Goal: Information Seeking & Learning: Learn about a topic

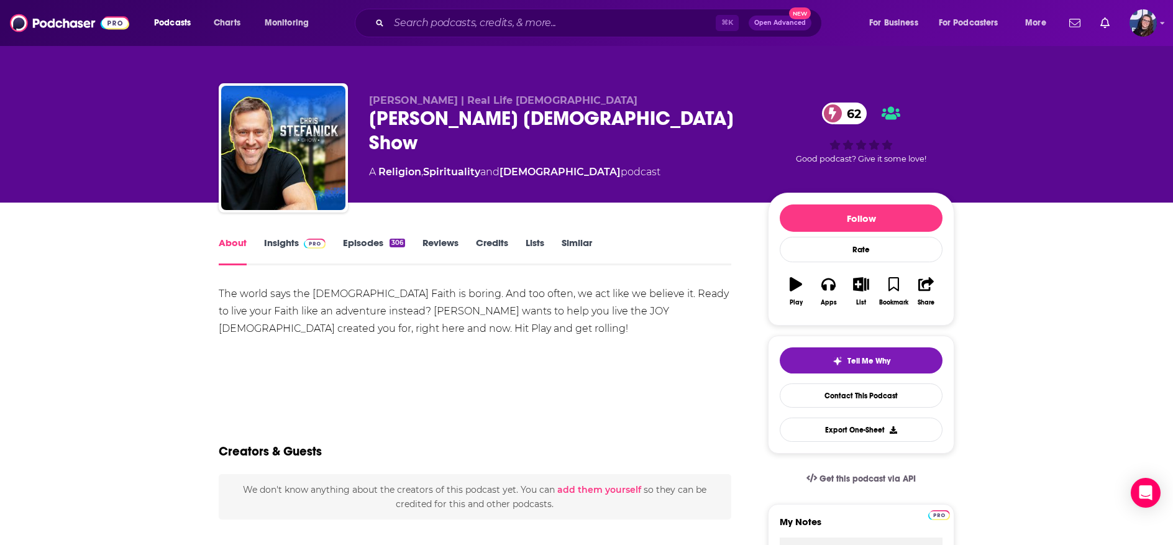
click at [282, 241] on link "Insights" at bounding box center [294, 251] width 61 height 29
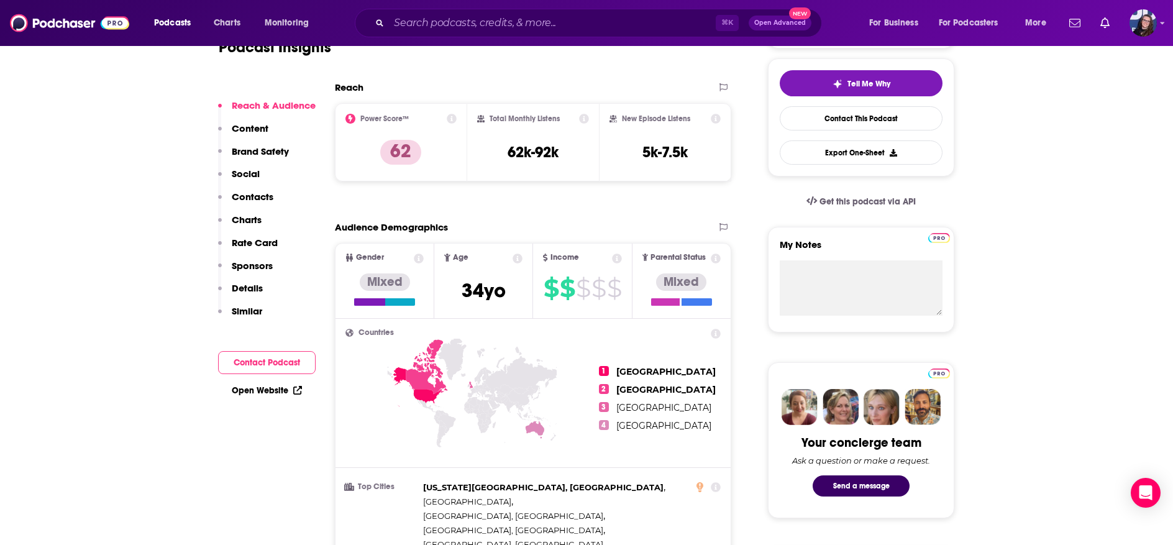
scroll to position [41, 0]
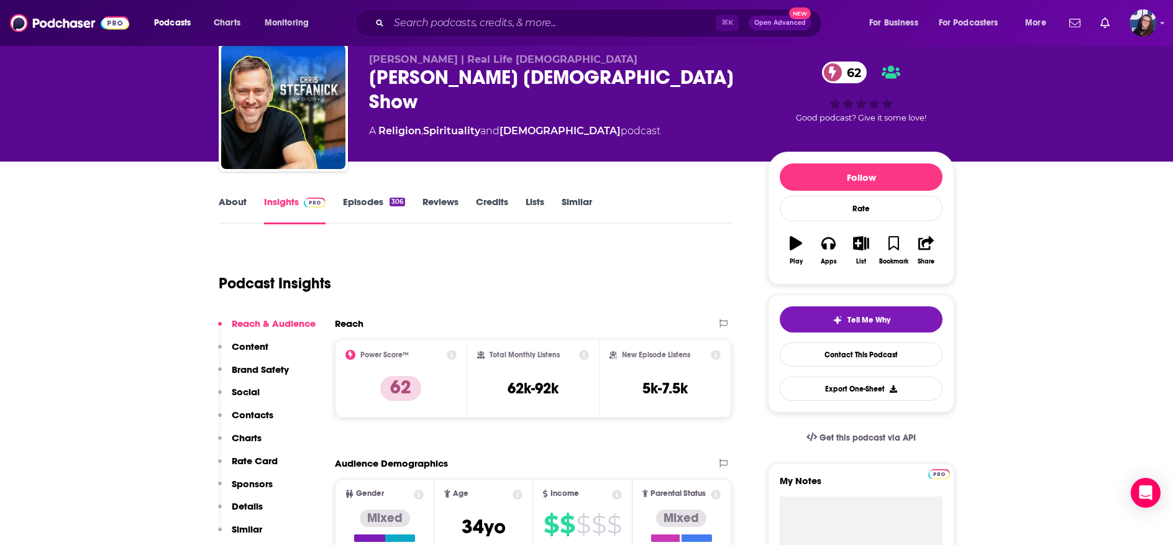
click at [360, 200] on link "Episodes 306" at bounding box center [374, 210] width 62 height 29
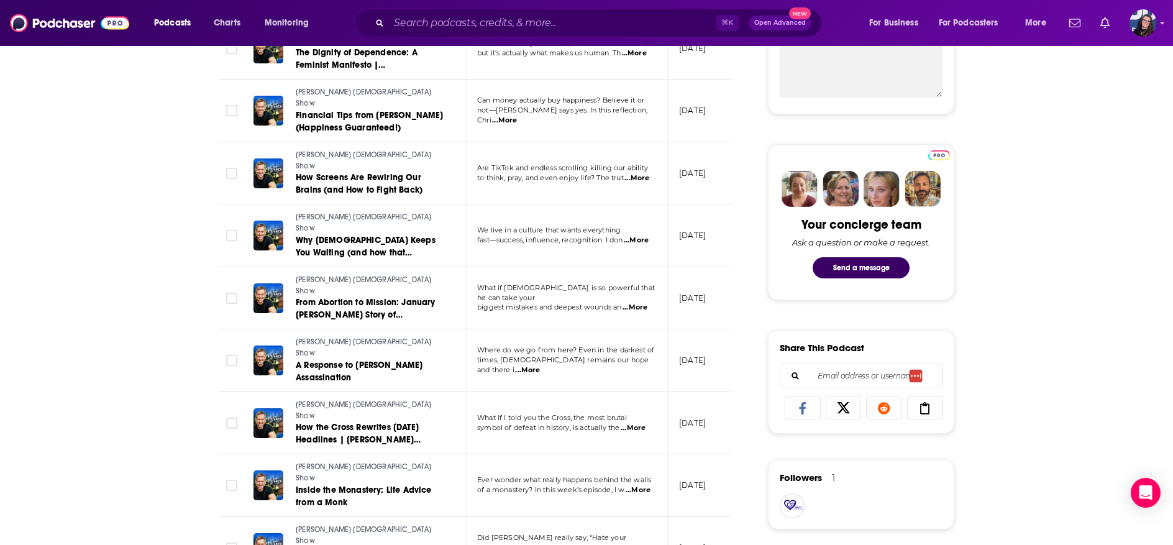
scroll to position [547, 0]
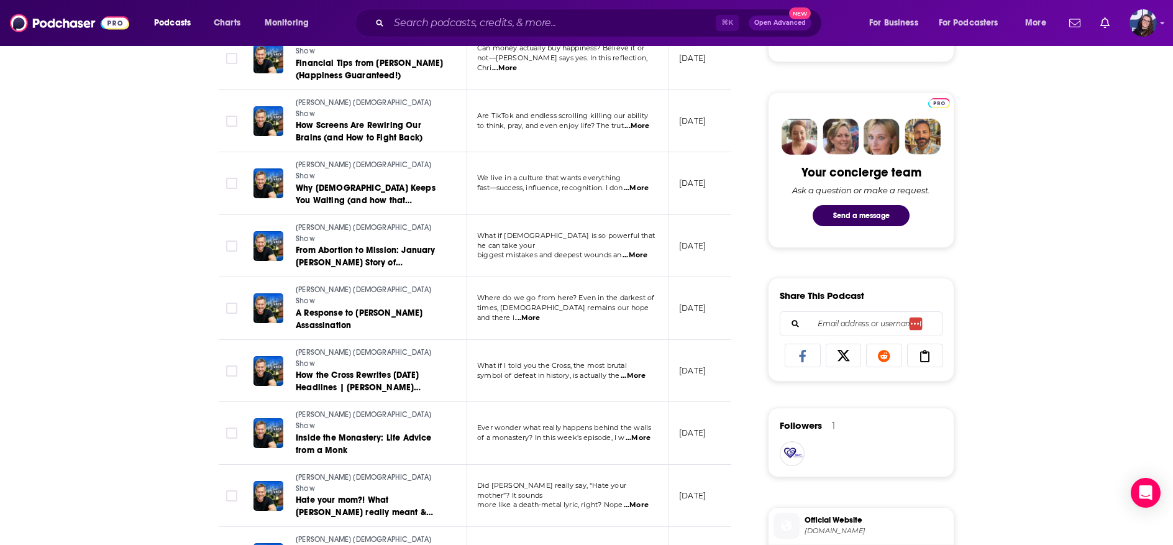
click at [641, 433] on span "...More" at bounding box center [637, 438] width 25 height 10
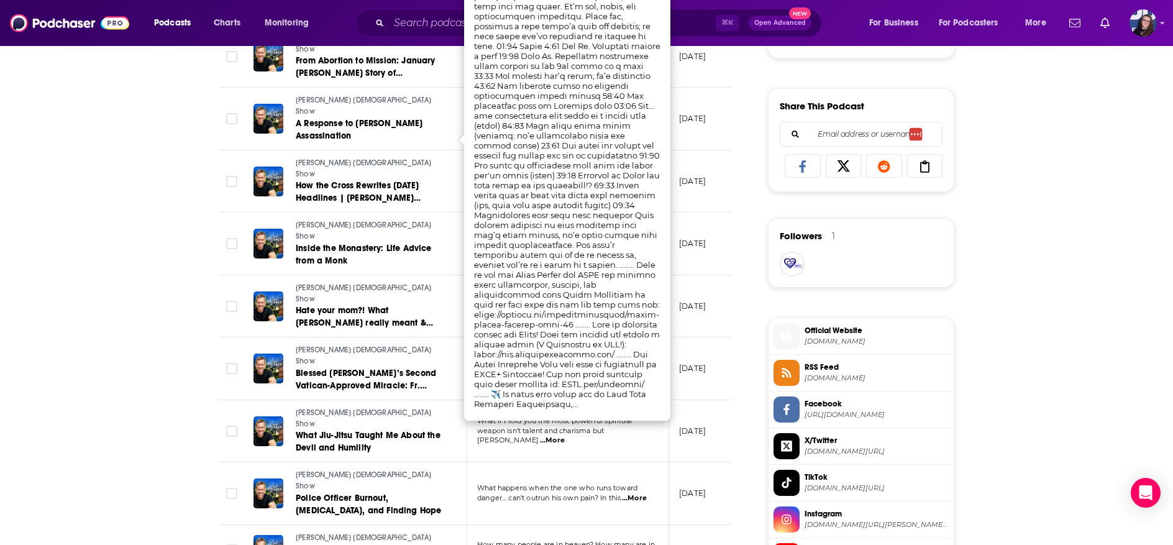
scroll to position [739, 0]
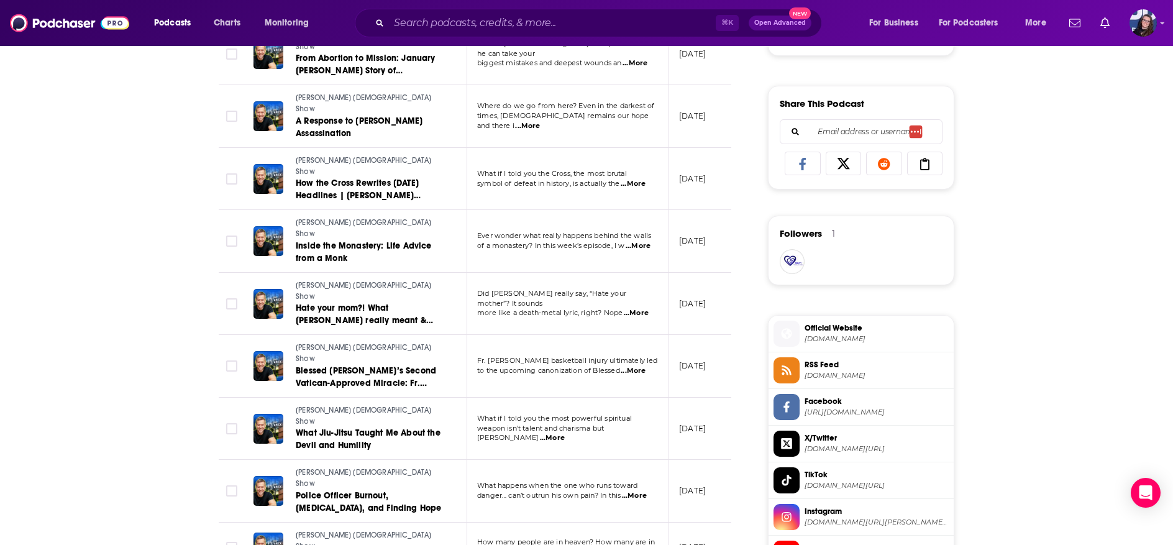
click at [131, 268] on div "About Insights Episodes 306 Reviews Credits Lists Similar Episodes of [PERSON_N…" at bounding box center [586, 361] width 1173 height 1796
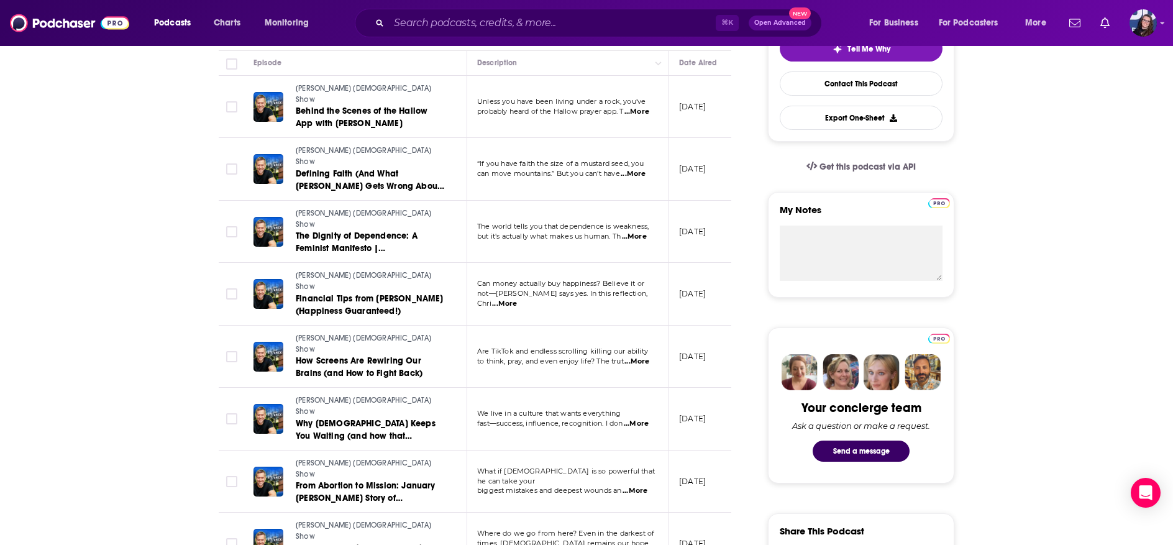
scroll to position [0, 0]
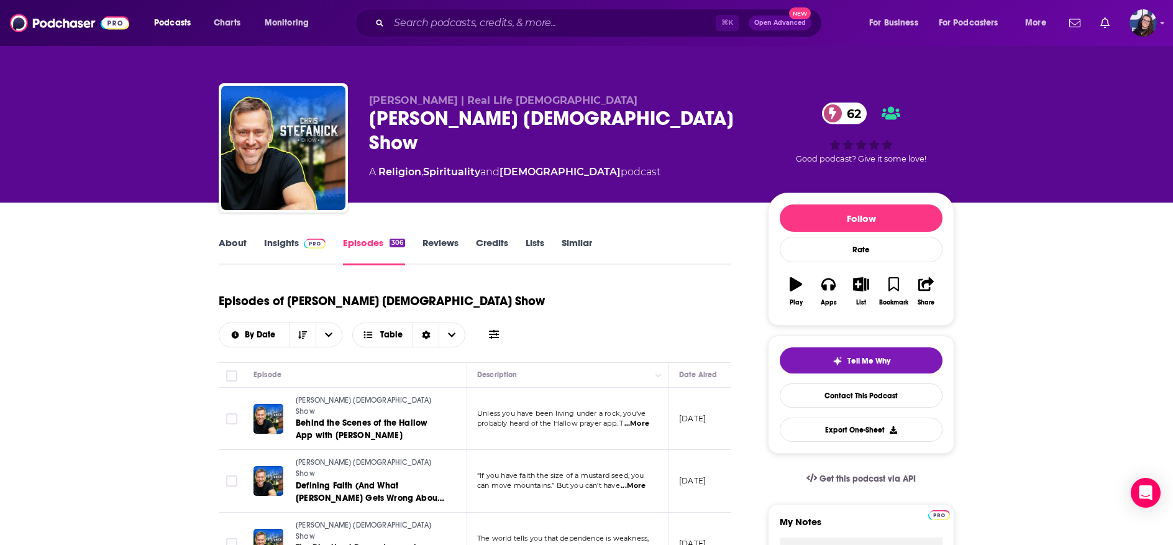
click at [288, 242] on link "Insights" at bounding box center [294, 251] width 61 height 29
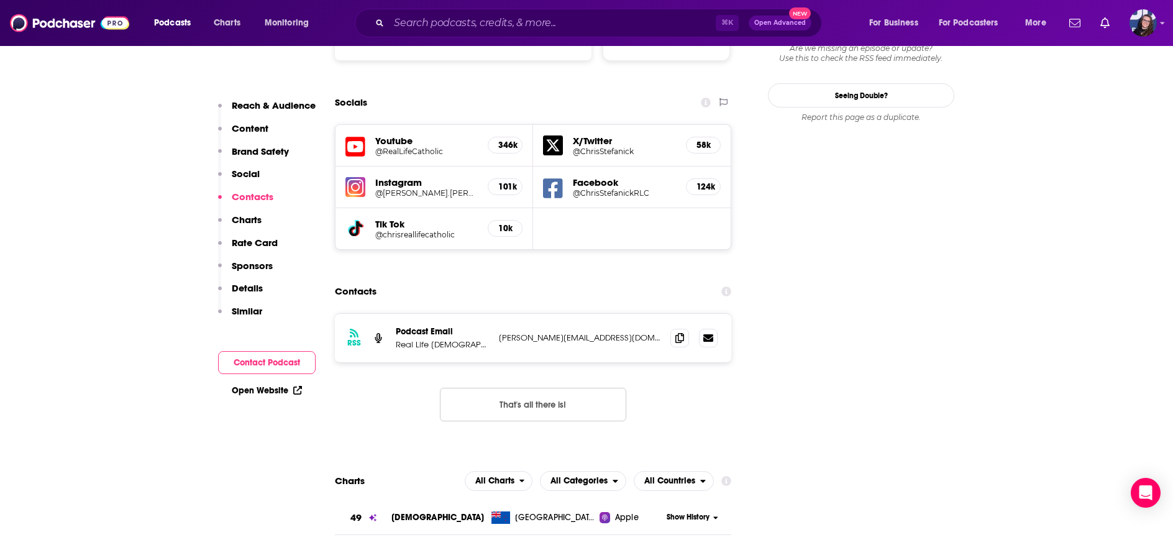
scroll to position [1462, 0]
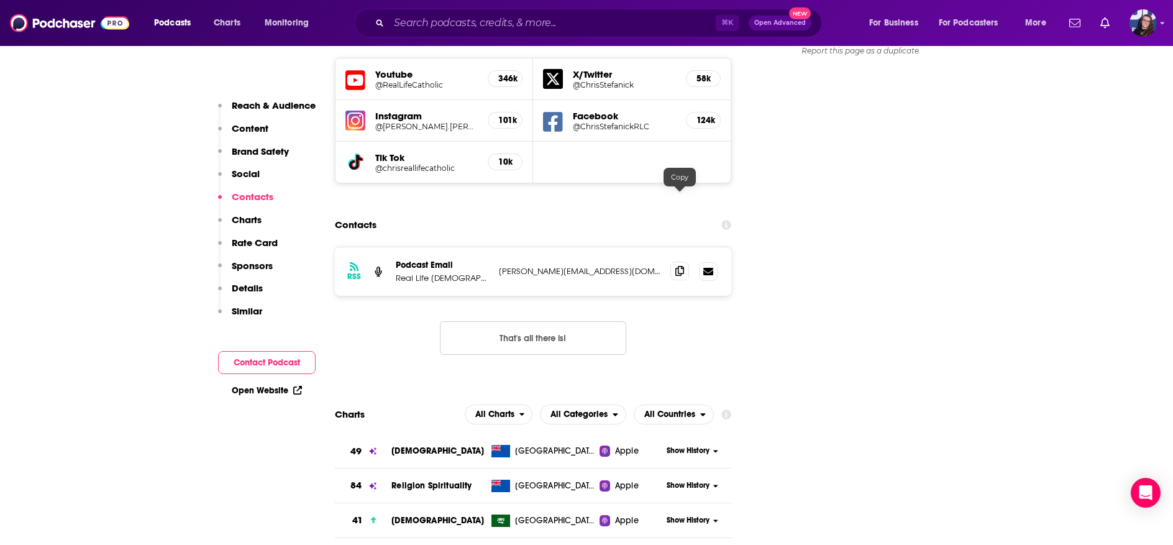
click at [679, 266] on icon at bounding box center [679, 271] width 9 height 10
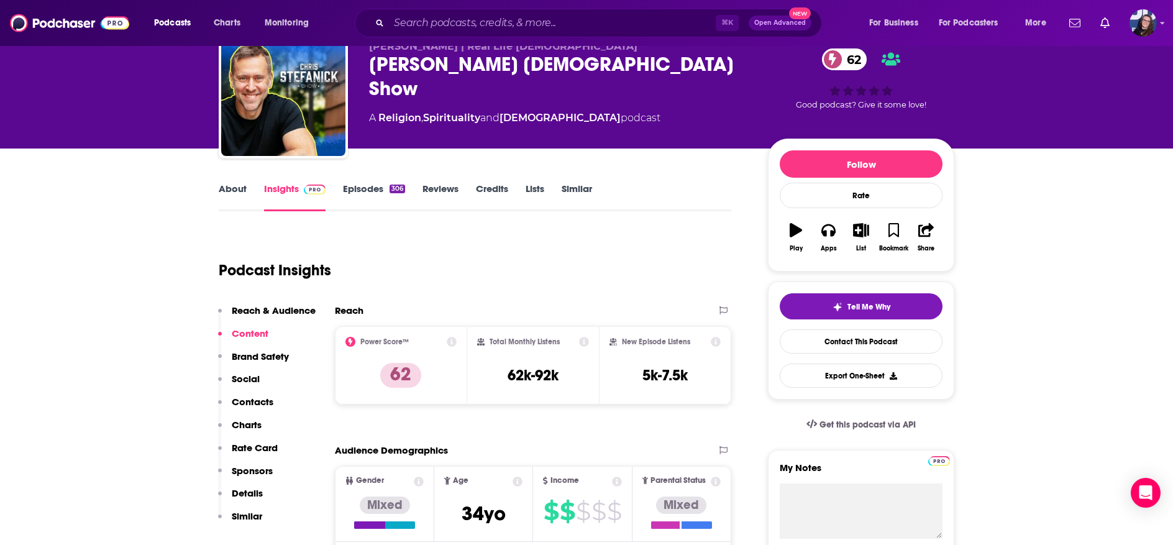
scroll to position [0, 0]
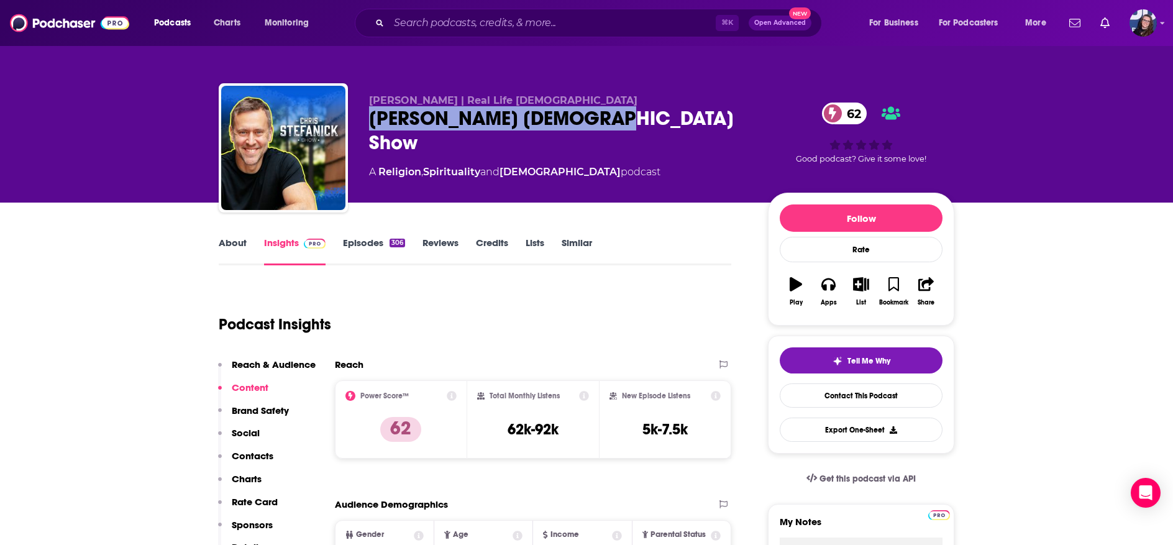
drag, startPoint x: 371, startPoint y: 116, endPoint x: 577, endPoint y: 119, distance: 205.6
click at [577, 119] on div "[PERSON_NAME] [DEMOGRAPHIC_DATA] Show 62" at bounding box center [558, 130] width 379 height 48
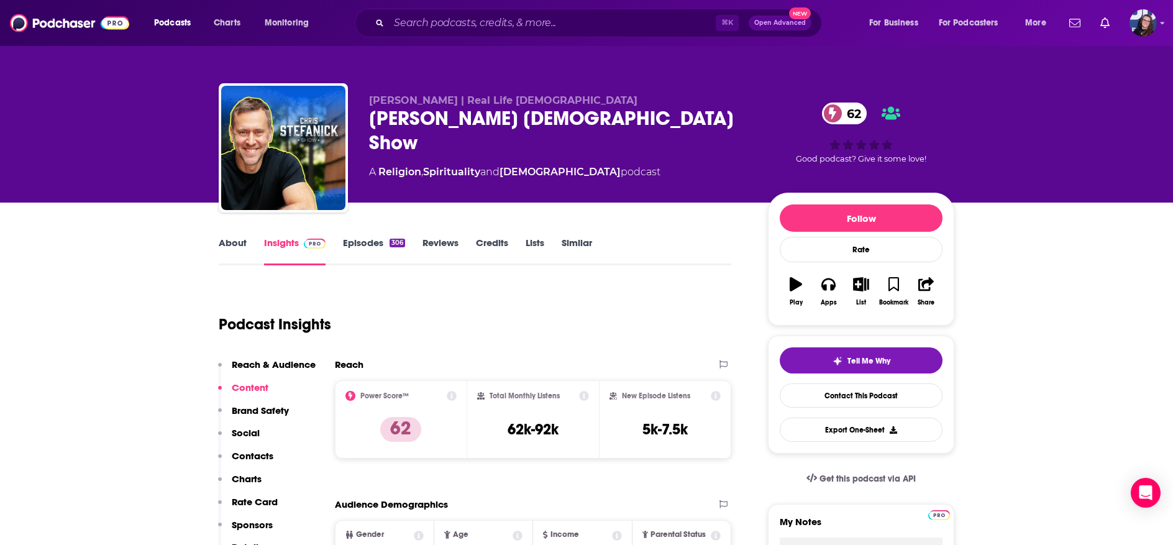
click at [541, 101] on span "[PERSON_NAME] | Real Life [DEMOGRAPHIC_DATA]" at bounding box center [503, 100] width 268 height 12
click at [543, 100] on span "[PERSON_NAME] | Real Life [DEMOGRAPHIC_DATA]" at bounding box center [503, 100] width 268 height 12
click at [367, 98] on div "[PERSON_NAME] | Real Life [DEMOGRAPHIC_DATA] [PERSON_NAME] [DEMOGRAPHIC_DATA] S…" at bounding box center [586, 150] width 735 height 134
drag, startPoint x: 371, startPoint y: 99, endPoint x: 545, endPoint y: 98, distance: 174.5
click at [545, 98] on span "[PERSON_NAME] | Real Life [DEMOGRAPHIC_DATA]" at bounding box center [503, 100] width 268 height 12
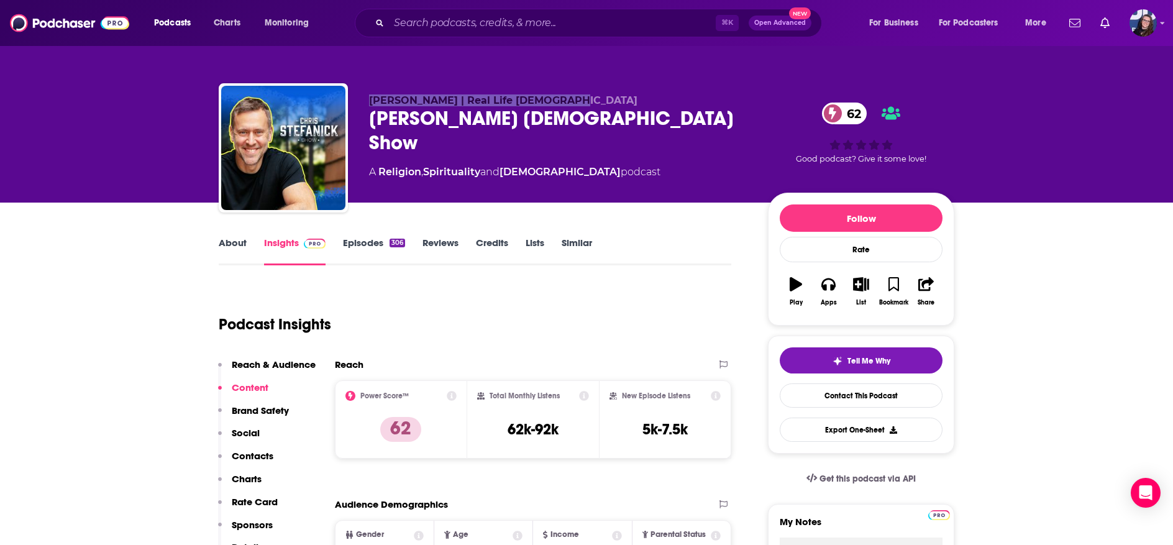
copy span "[PERSON_NAME] | Real Life [DEMOGRAPHIC_DATA]"
